Goal: Find specific page/section: Find specific page/section

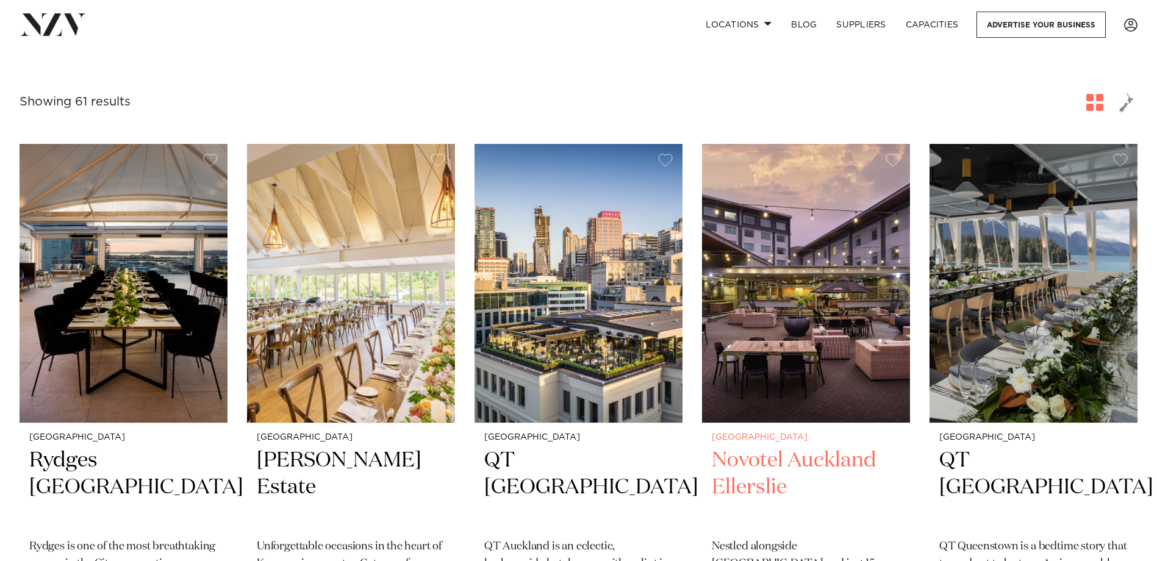
scroll to position [305, 0]
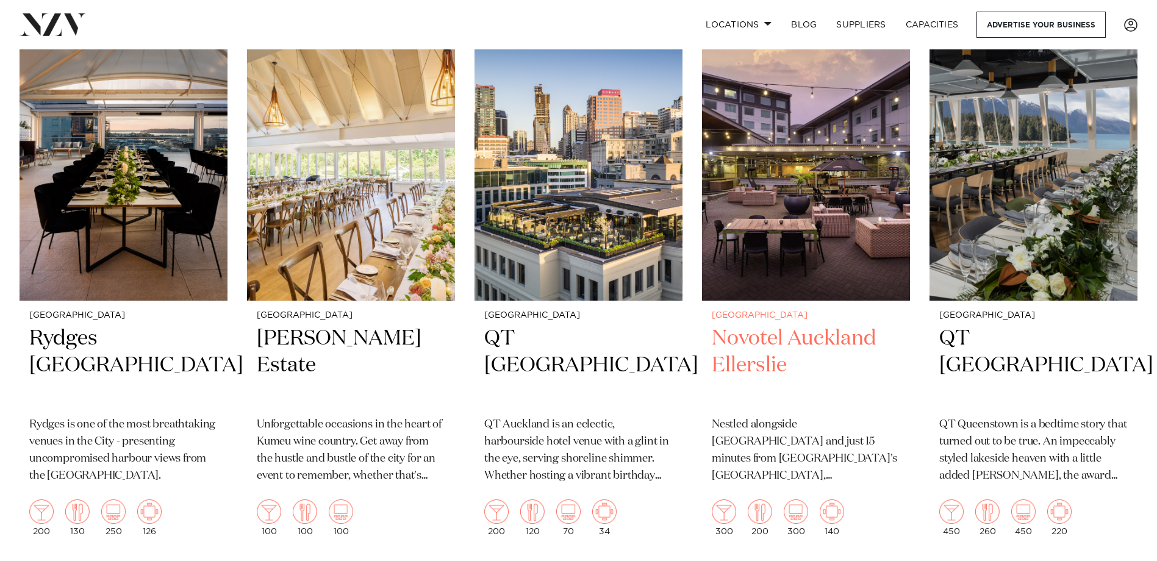
click at [809, 338] on h2 "Novotel Auckland Ellerslie" at bounding box center [806, 366] width 188 height 82
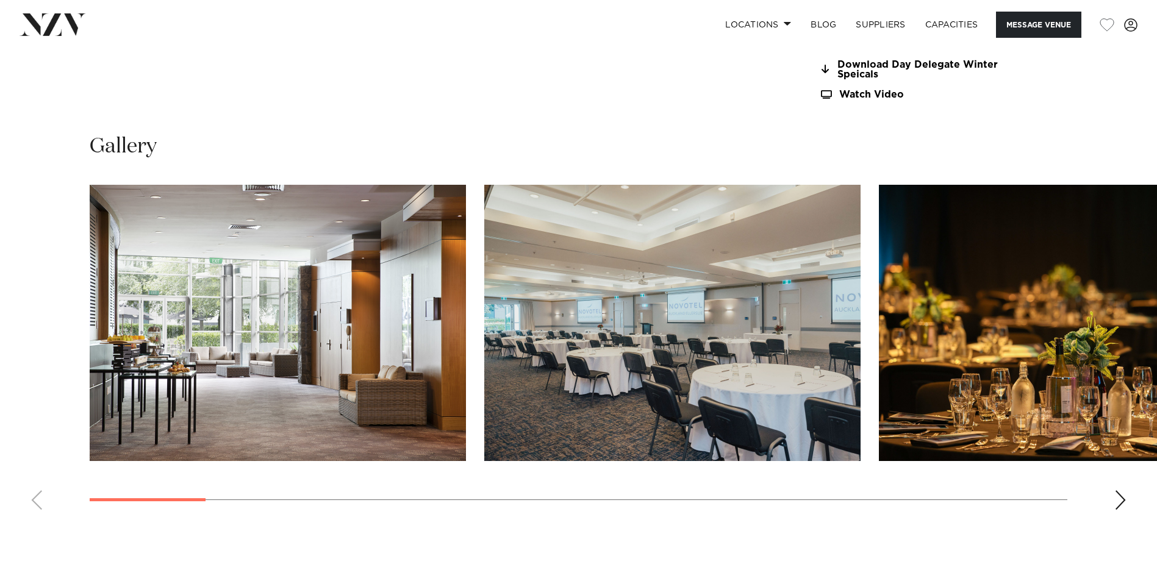
scroll to position [1342, 0]
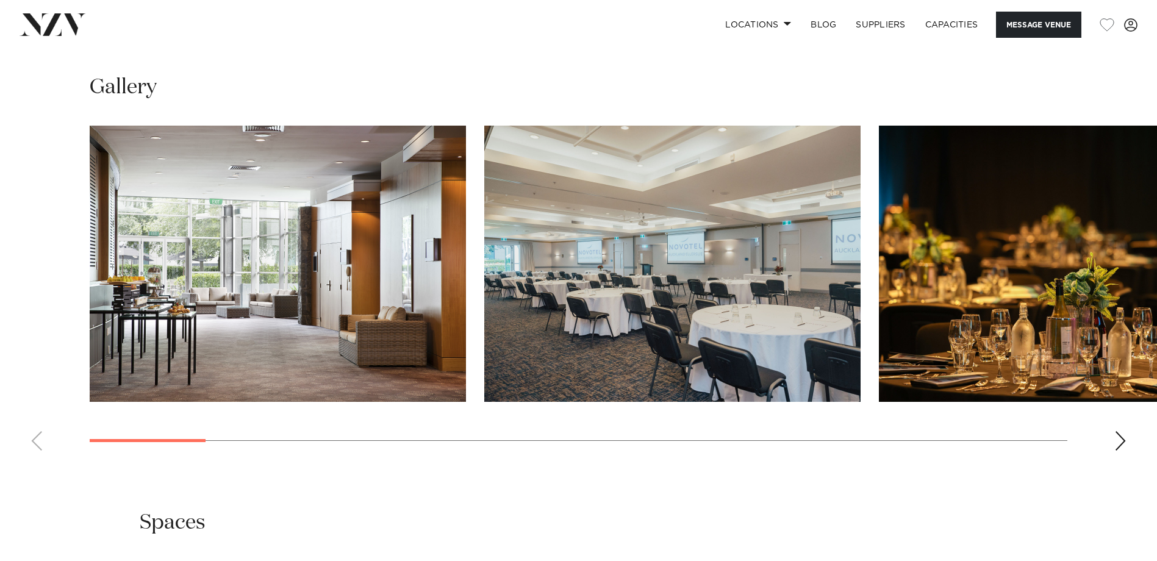
click at [1115, 442] on div "Next slide" at bounding box center [1120, 441] width 12 height 20
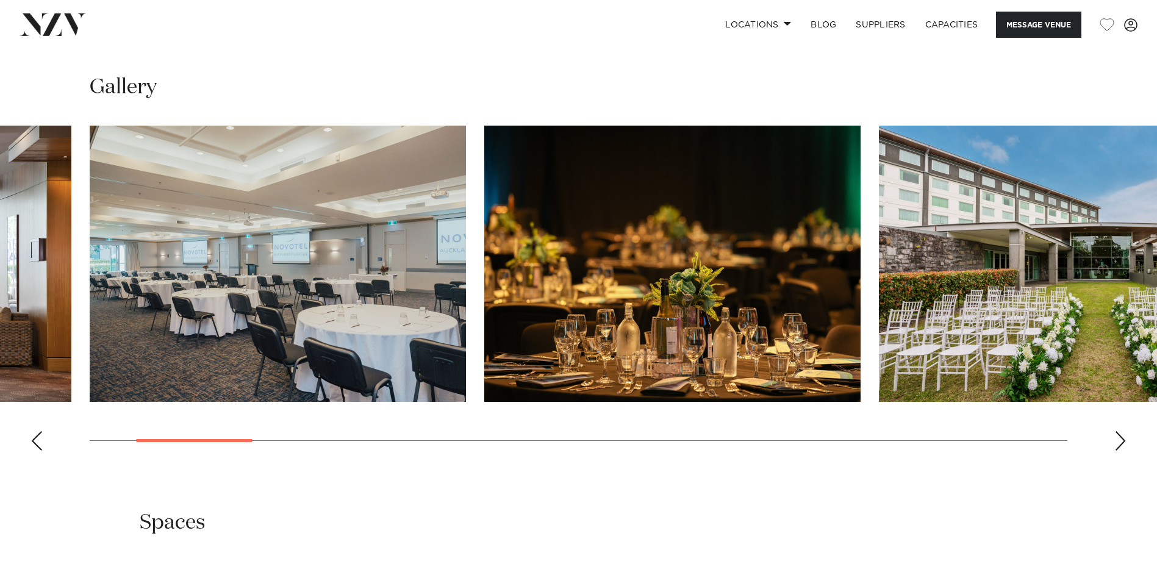
click at [1115, 442] on div "Next slide" at bounding box center [1120, 441] width 12 height 20
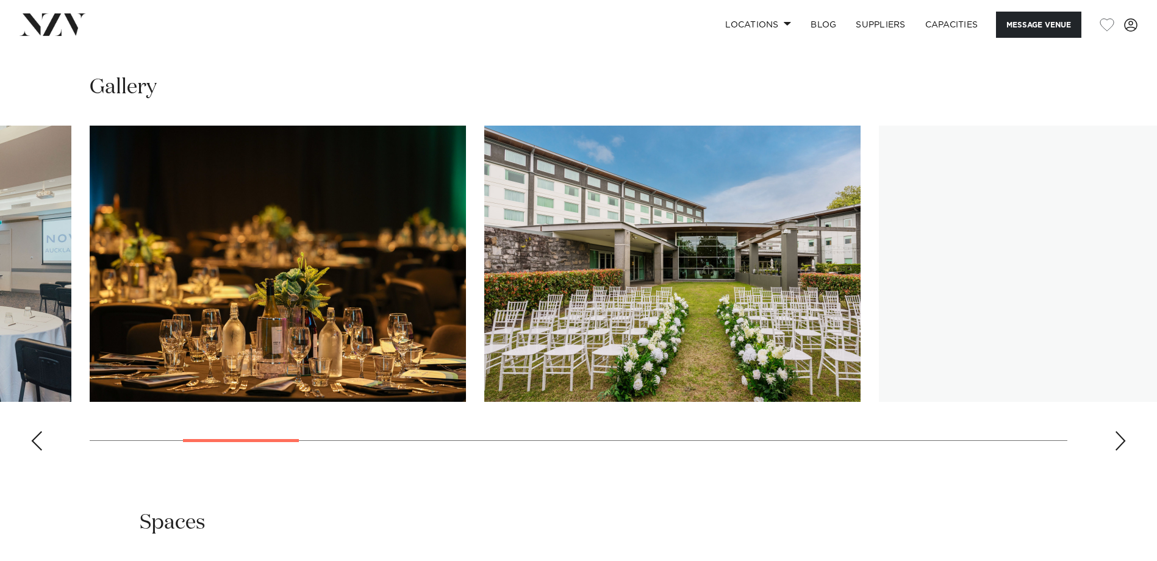
click at [1119, 445] on div "Next slide" at bounding box center [1120, 441] width 12 height 20
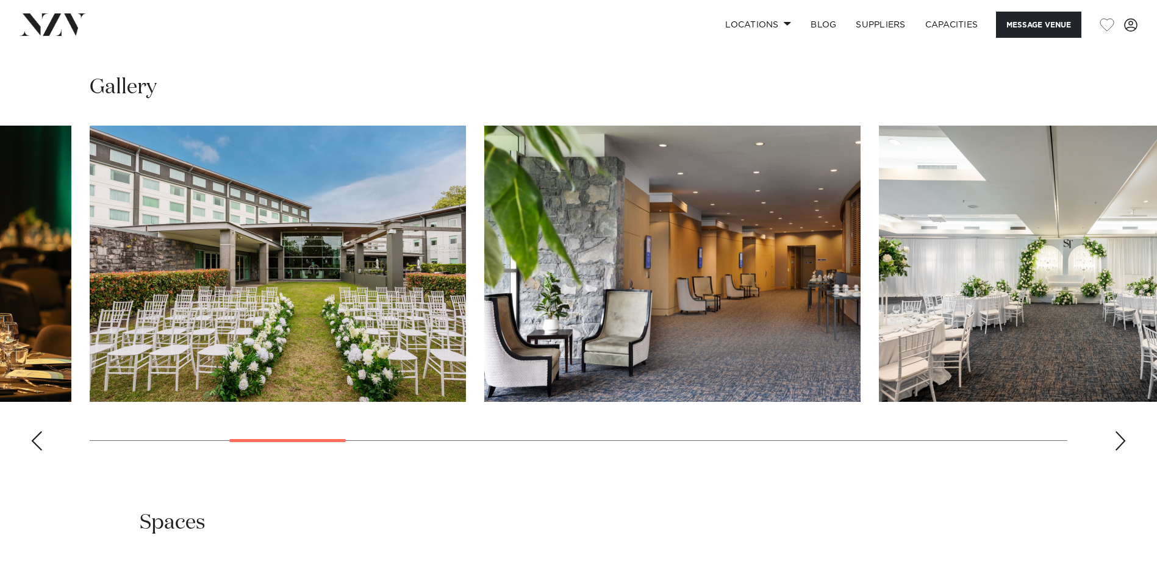
click at [1107, 428] on swiper-container at bounding box center [578, 293] width 1157 height 335
click at [1117, 431] on div "Next slide" at bounding box center [1120, 441] width 12 height 20
